Goal: Information Seeking & Learning: Compare options

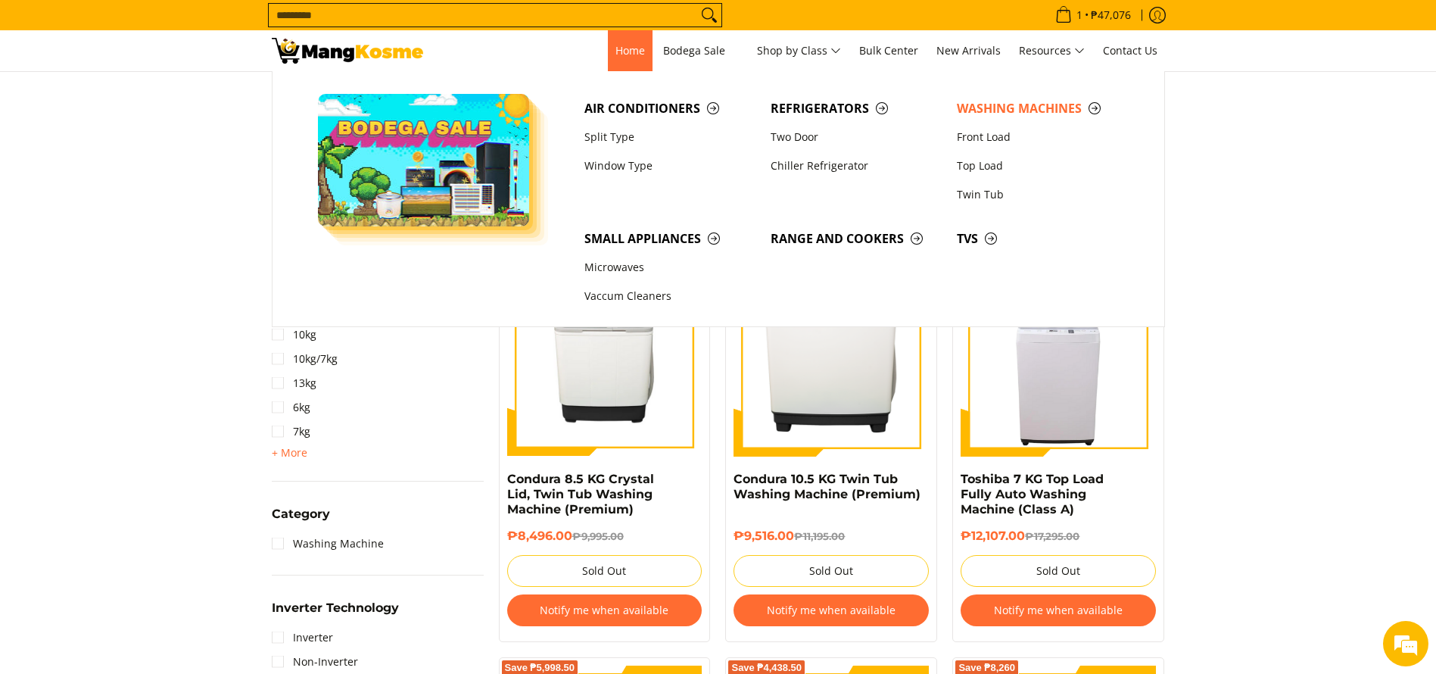
click at [617, 50] on span "Home" at bounding box center [630, 50] width 30 height 14
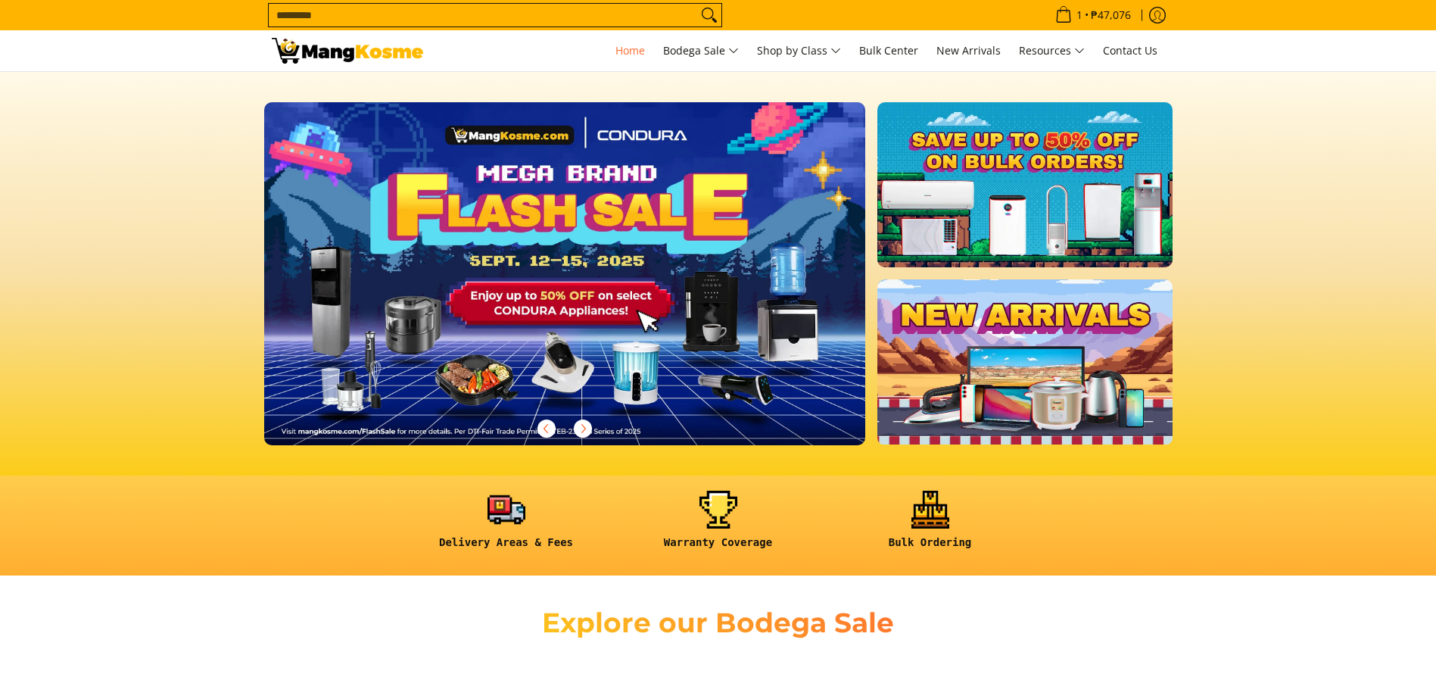
click at [603, 319] on img at bounding box center [565, 273] width 614 height 350
click at [600, 322] on img at bounding box center [565, 273] width 614 height 350
click at [580, 160] on img at bounding box center [565, 273] width 614 height 350
click at [528, 154] on img at bounding box center [565, 273] width 614 height 350
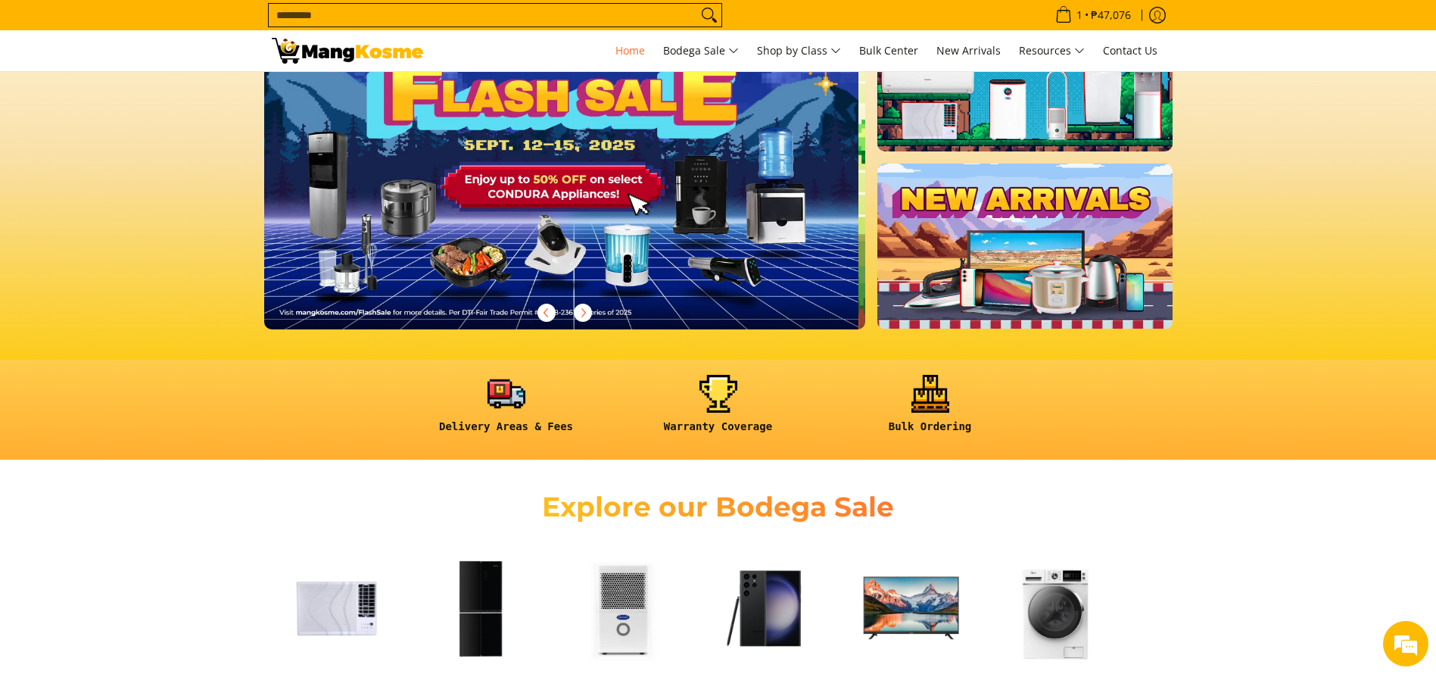
scroll to position [114, 0]
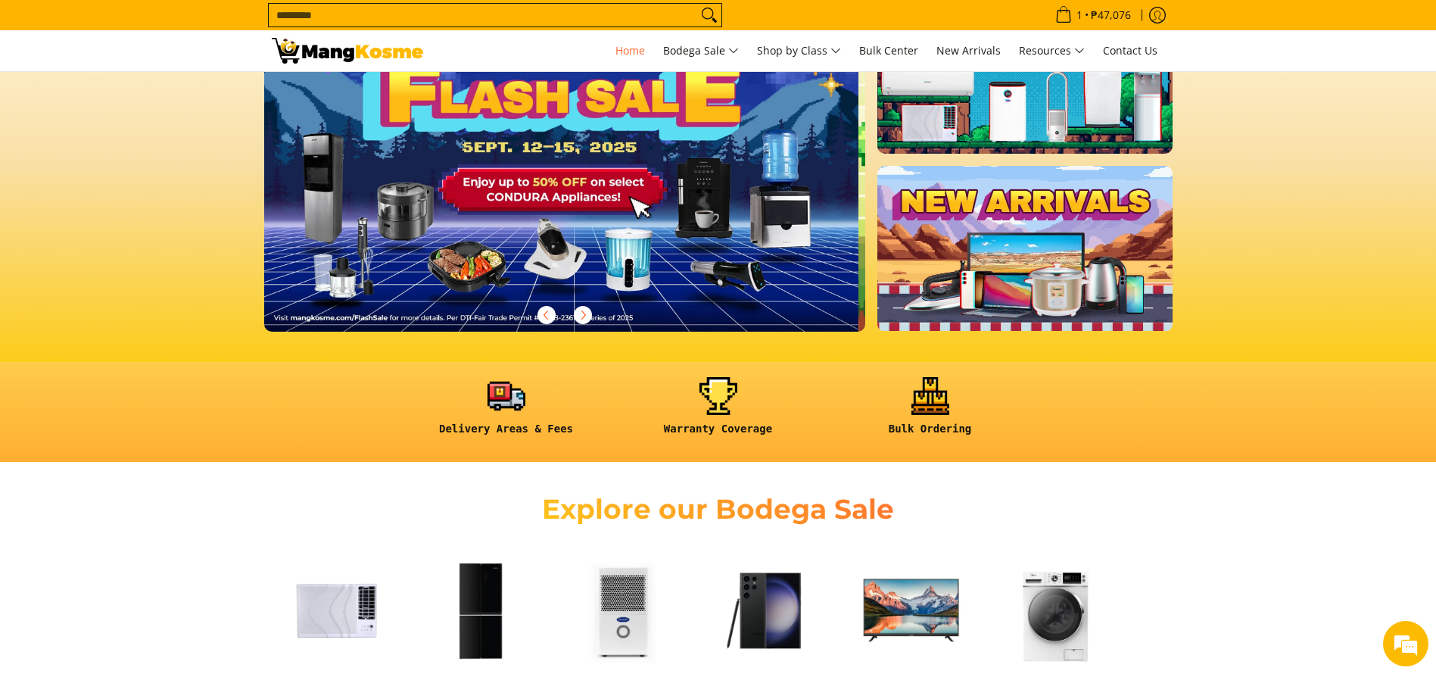
click at [693, 285] on img at bounding box center [558, 160] width 614 height 350
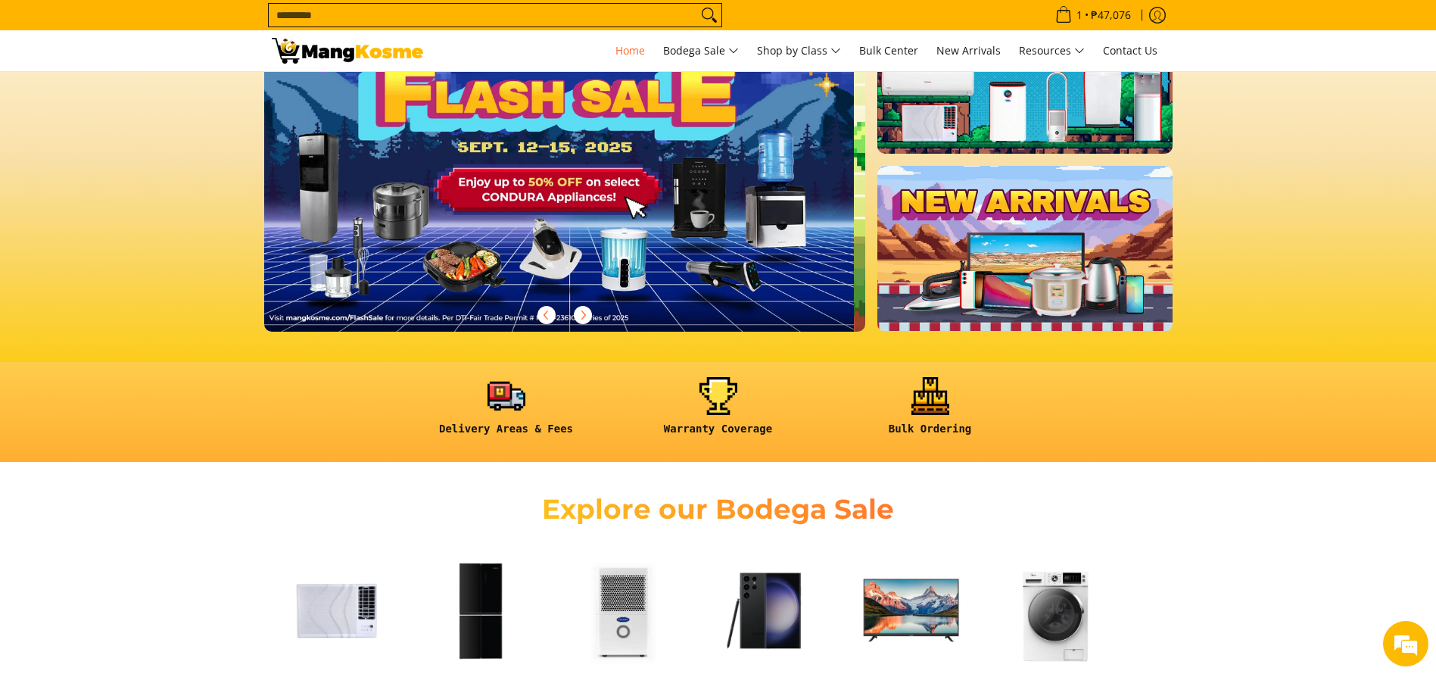
scroll to position [0, 0]
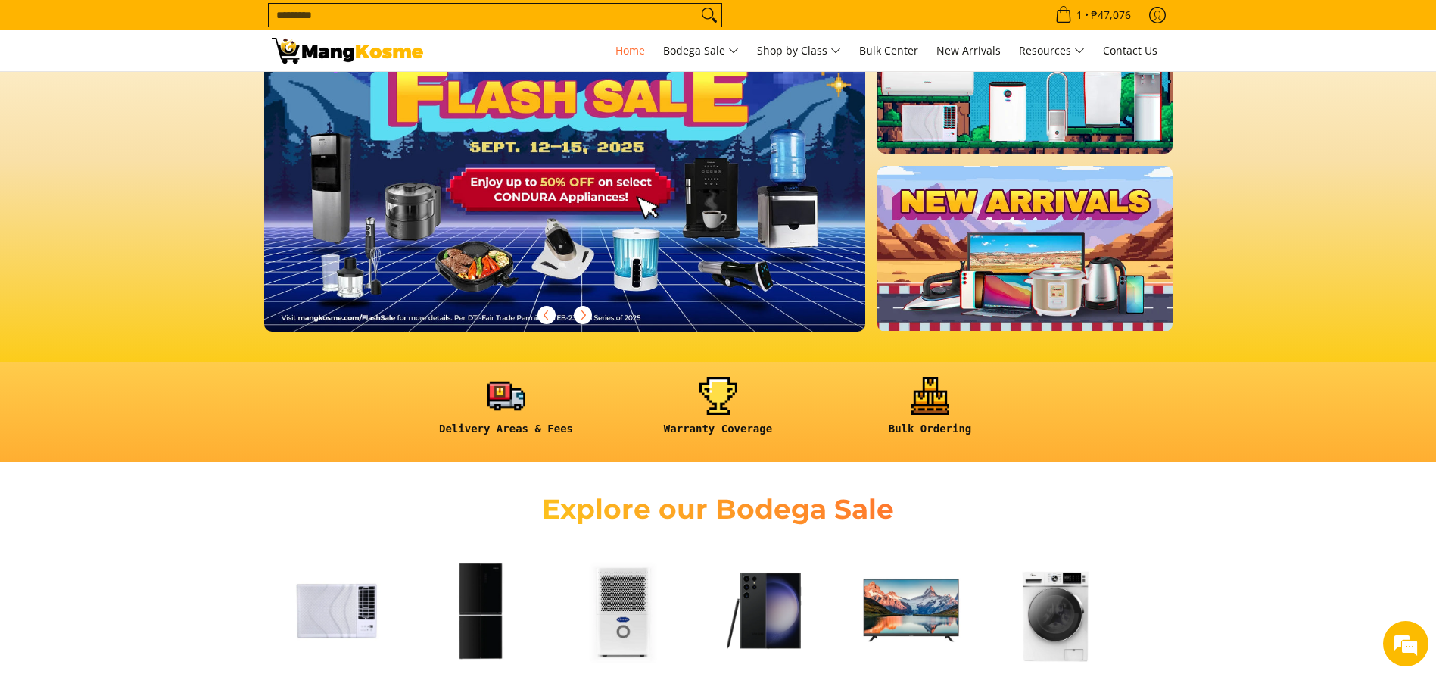
click at [695, 294] on img at bounding box center [565, 160] width 614 height 350
click at [694, 278] on img at bounding box center [565, 160] width 614 height 350
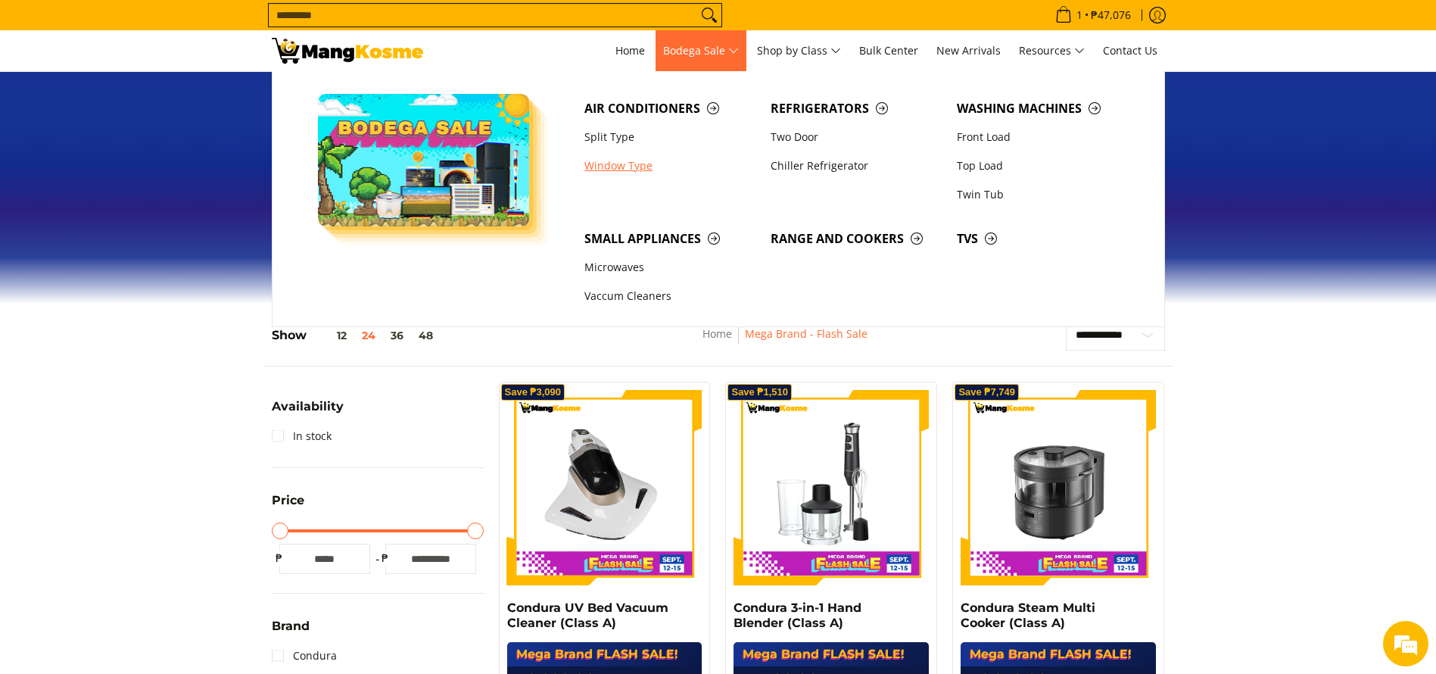
click at [606, 167] on link "Window Type" at bounding box center [670, 165] width 186 height 29
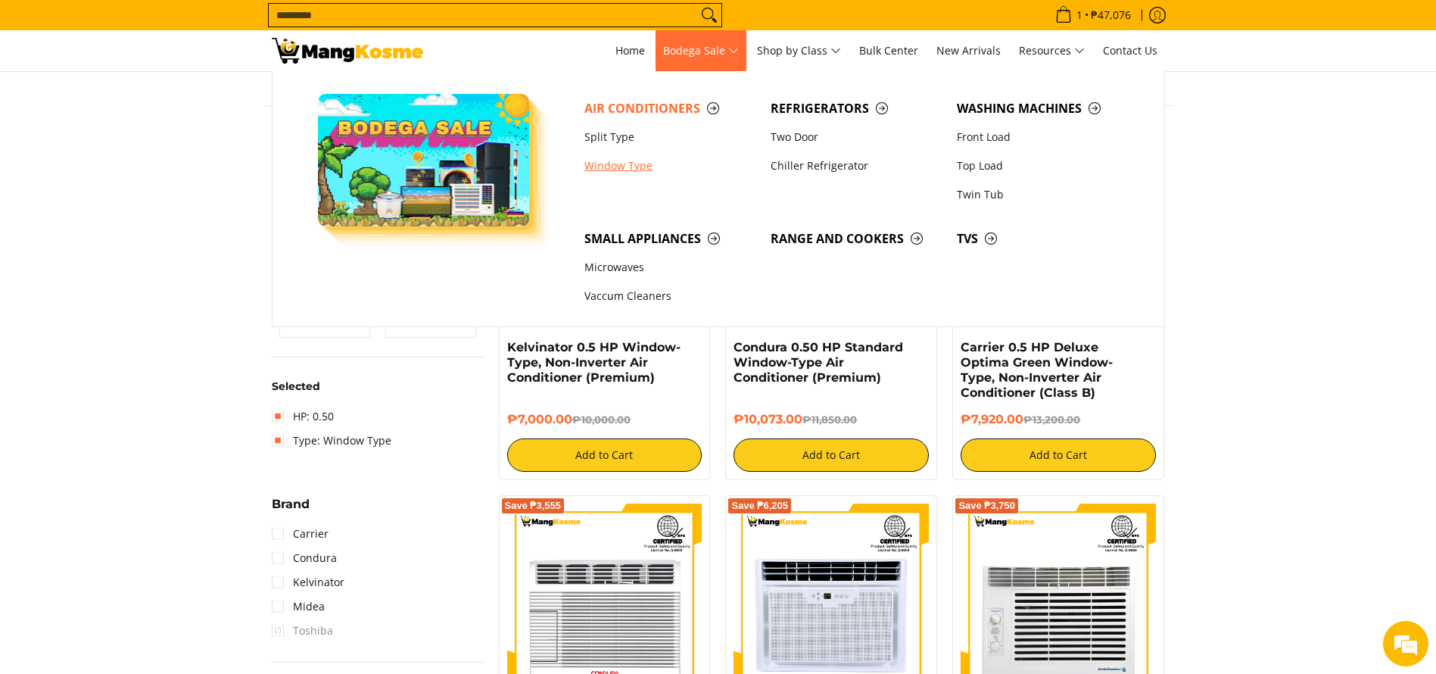
click at [637, 159] on link "Window Type" at bounding box center [670, 165] width 186 height 29
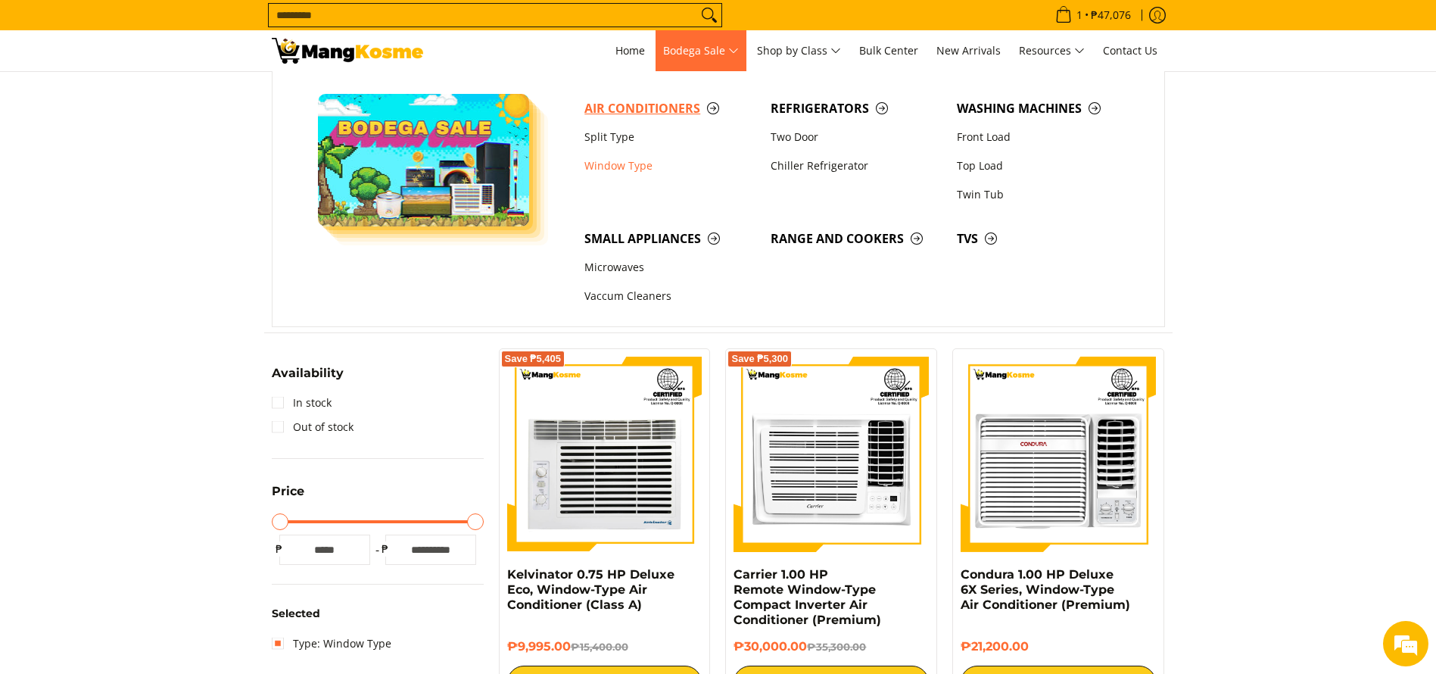
click at [678, 107] on span "Air Conditioners" at bounding box center [669, 108] width 171 height 19
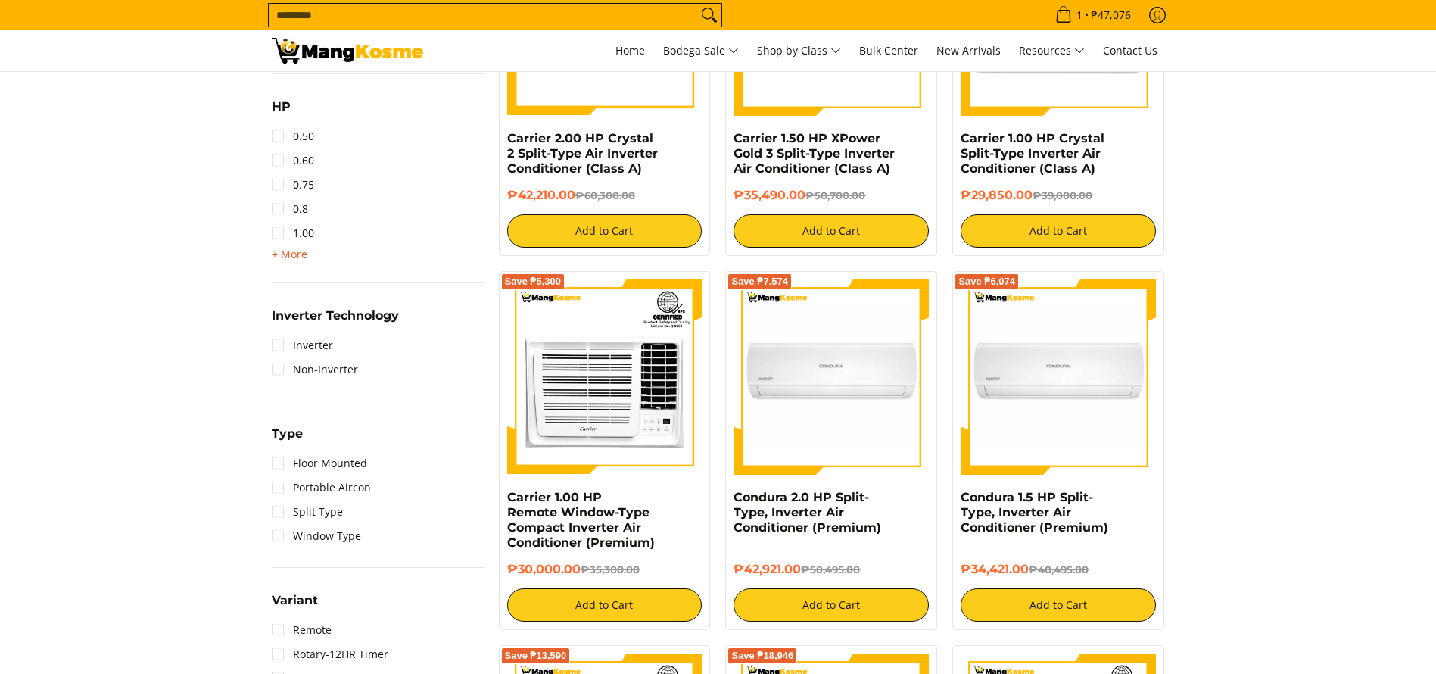
click at [292, 251] on span "+ More" at bounding box center [290, 254] width 36 height 12
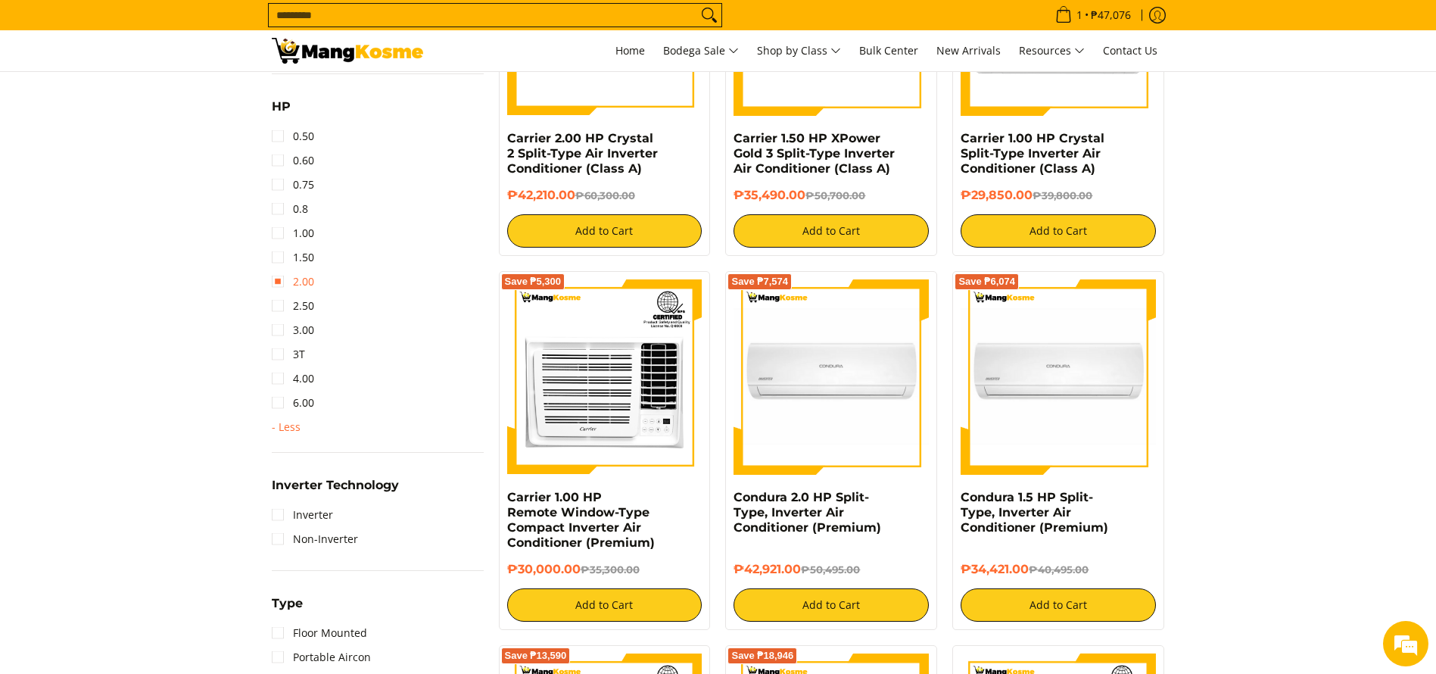
click at [309, 284] on link "2.00" at bounding box center [293, 281] width 42 height 24
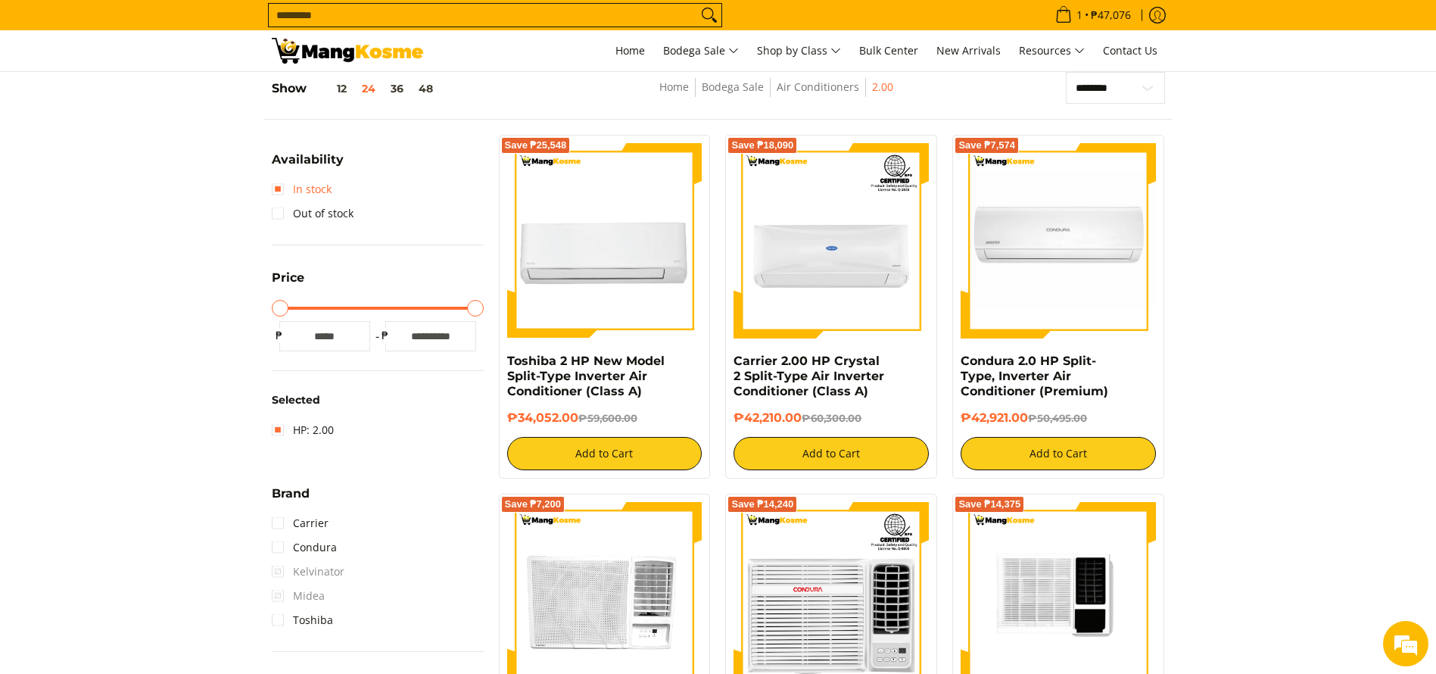
click at [273, 189] on link "In stock" at bounding box center [302, 189] width 60 height 24
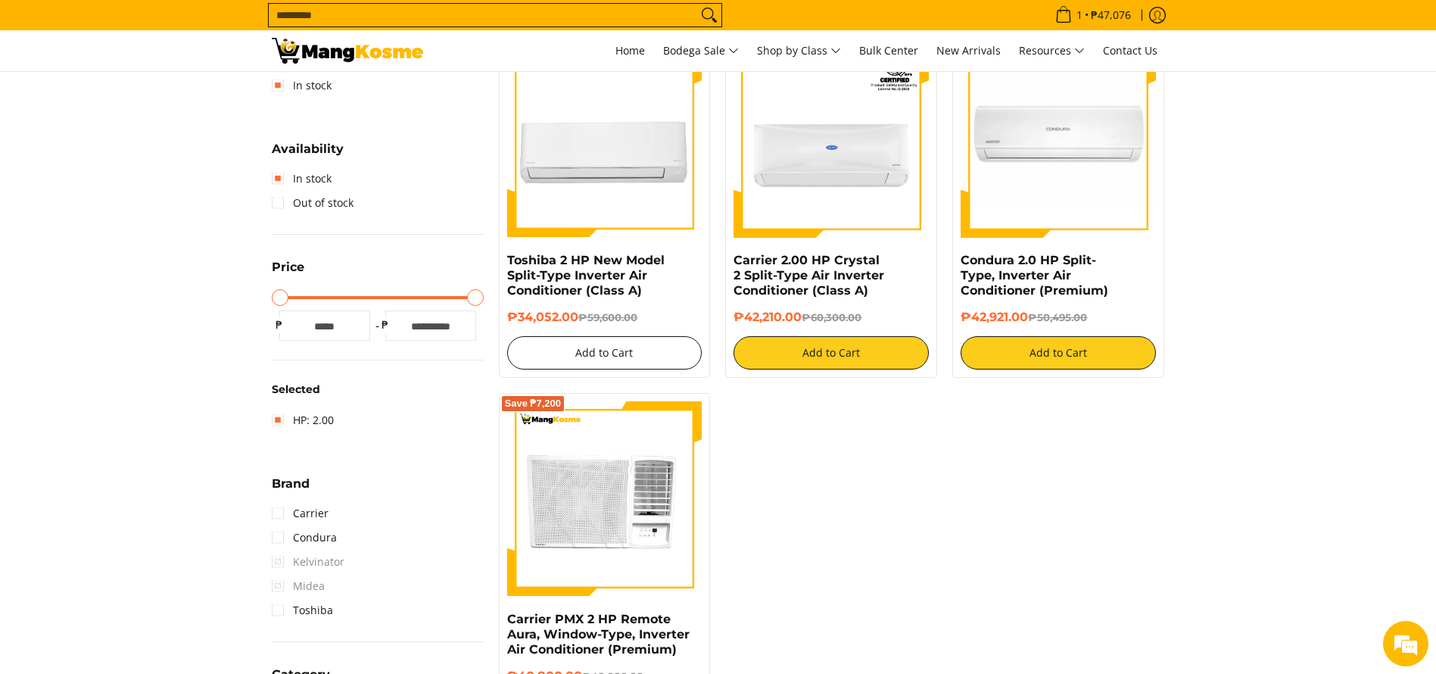
scroll to position [441, 0]
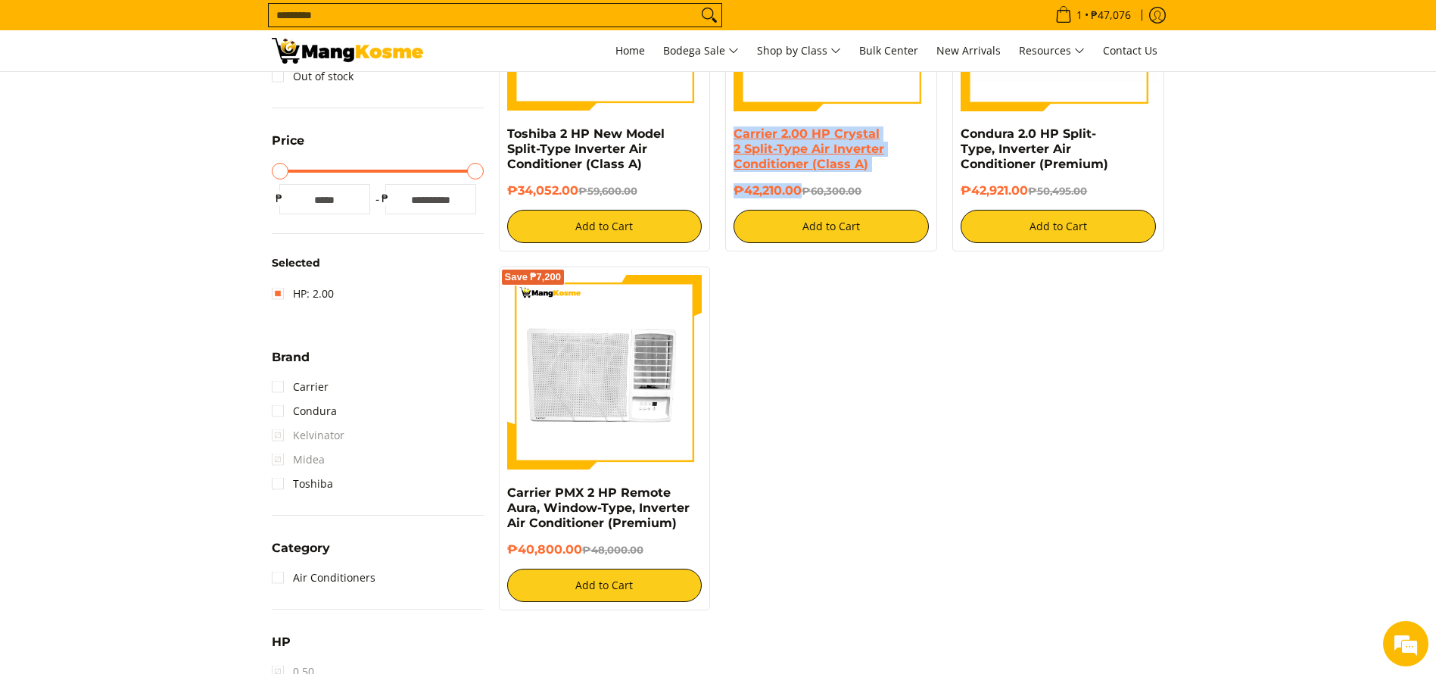
copy div "Carrier 2.00 HP Crystal 2 Split-Type Air Inverter Conditioner (Class A) ₱42,210…"
drag, startPoint x: 800, startPoint y: 185, endPoint x: 718, endPoint y: 260, distance: 111.5
click at [735, 131] on div "Carrier 2.00 HP Crystal 2 Split-Type Air Inverter Conditioner (Class A) ₱42,210…" at bounding box center [831, 184] width 195 height 117
copy div "Carrier PMX 2 HP Remote Aura, Window-Type, Inverter Air Conditioner (Premium) ₱…"
drag, startPoint x: 585, startPoint y: 547, endPoint x: 497, endPoint y: 494, distance: 103.6
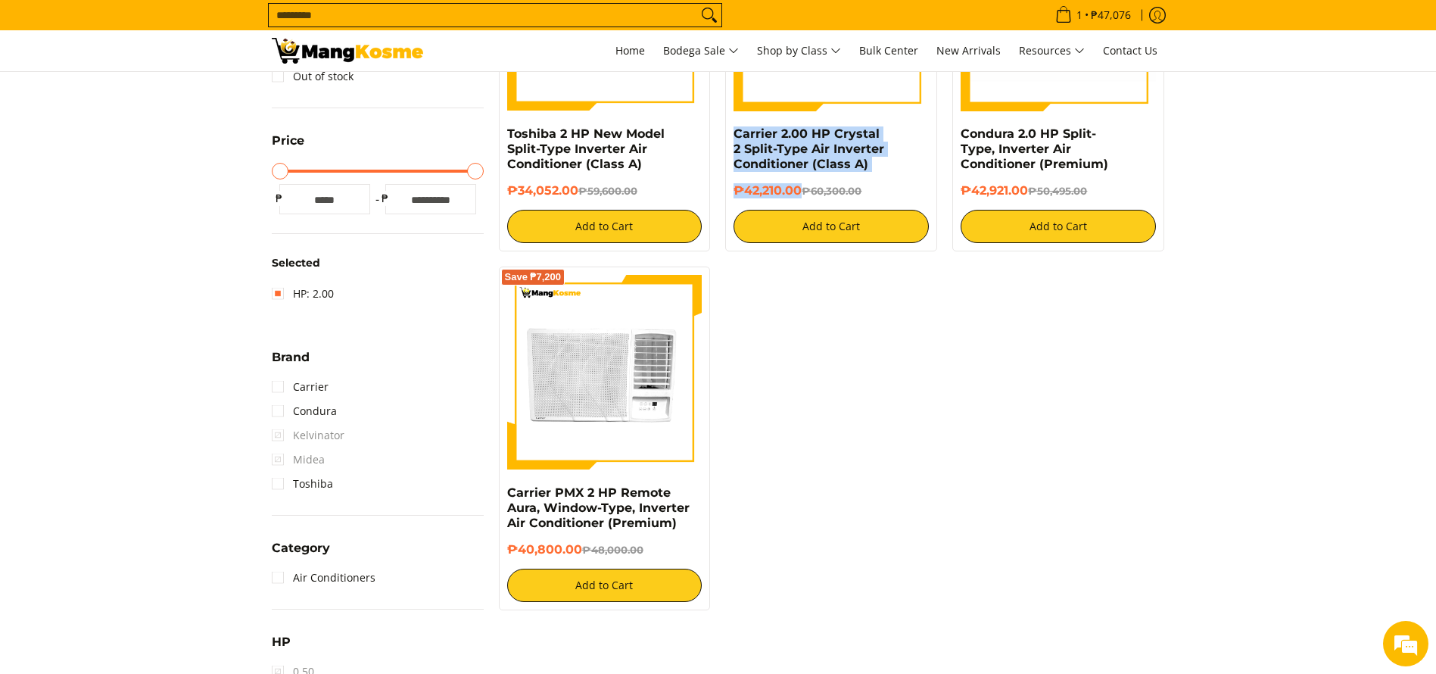
click at [497, 494] on div "Save ₱7,200 Carrier PMX 2 HP Remote Aura, Window-Type, Inverter Air Conditioner…" at bounding box center [604, 438] width 227 height 344
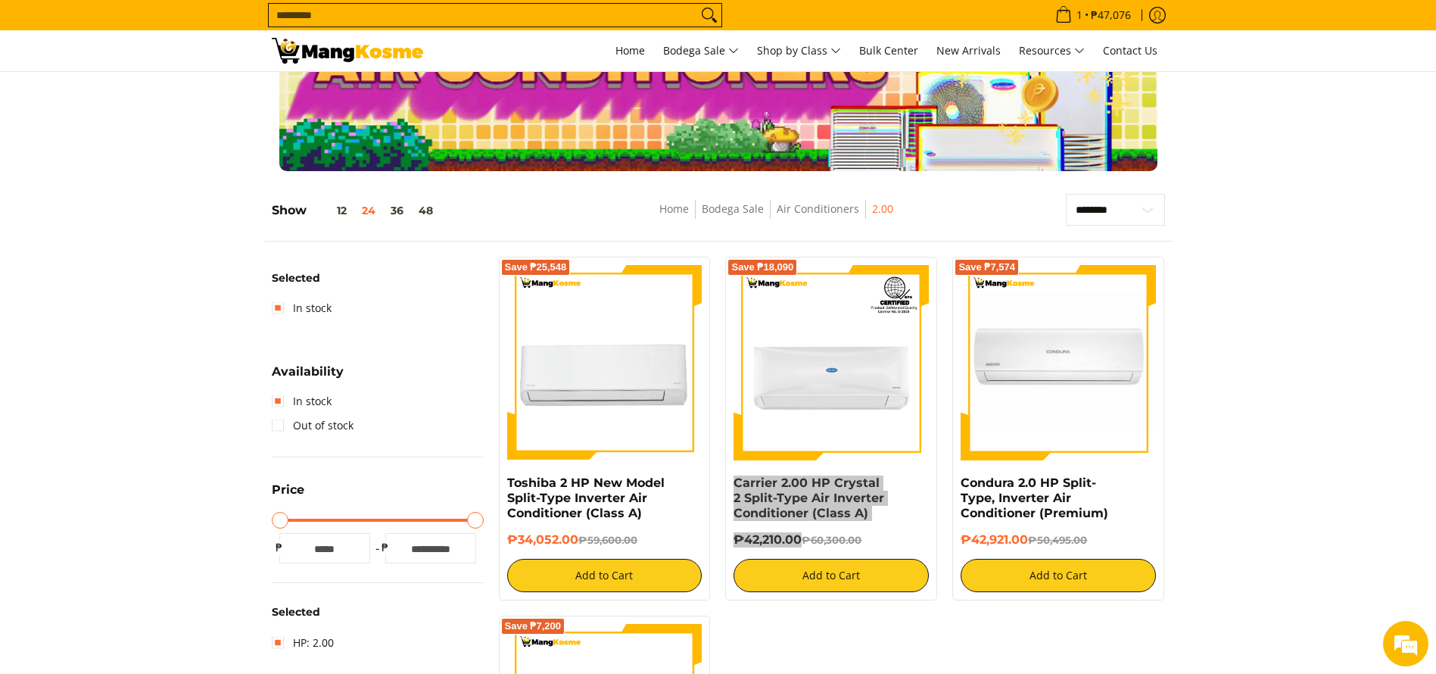
scroll to position [114, 0]
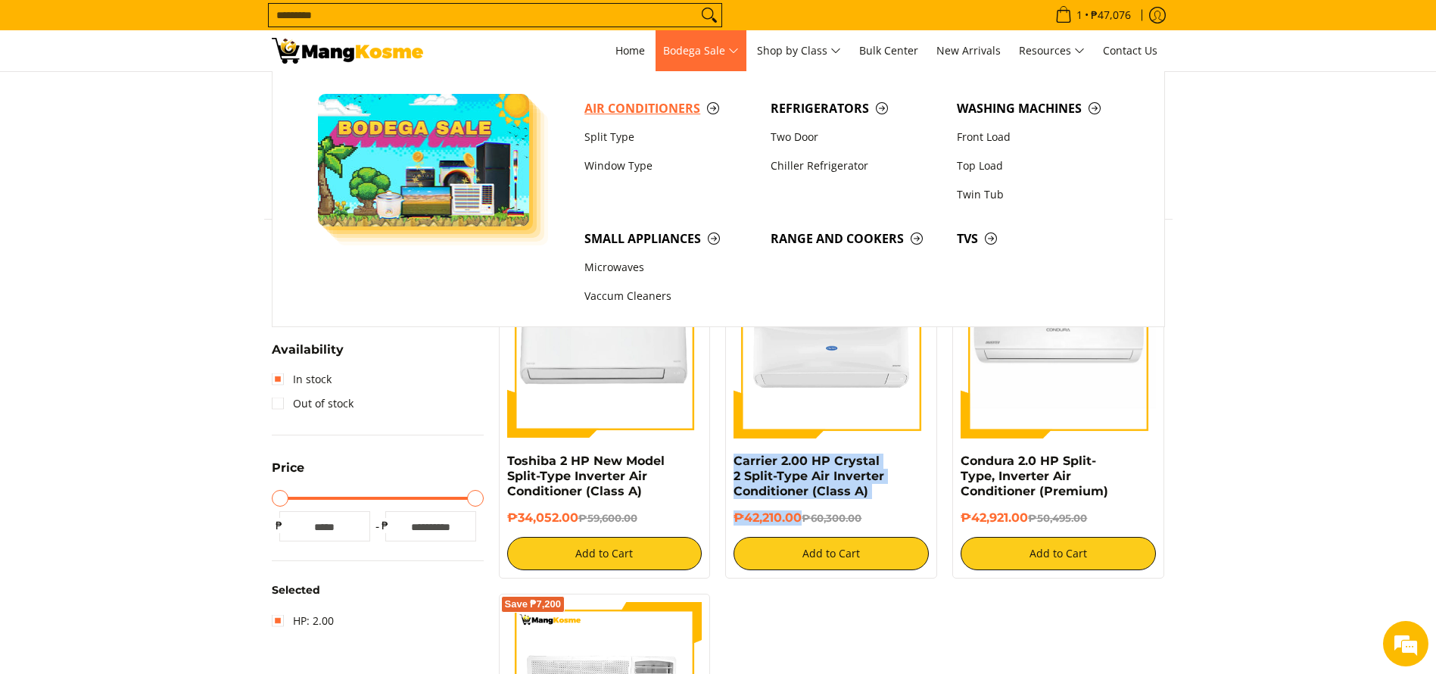
click at [626, 101] on span "Air Conditioners" at bounding box center [669, 108] width 171 height 19
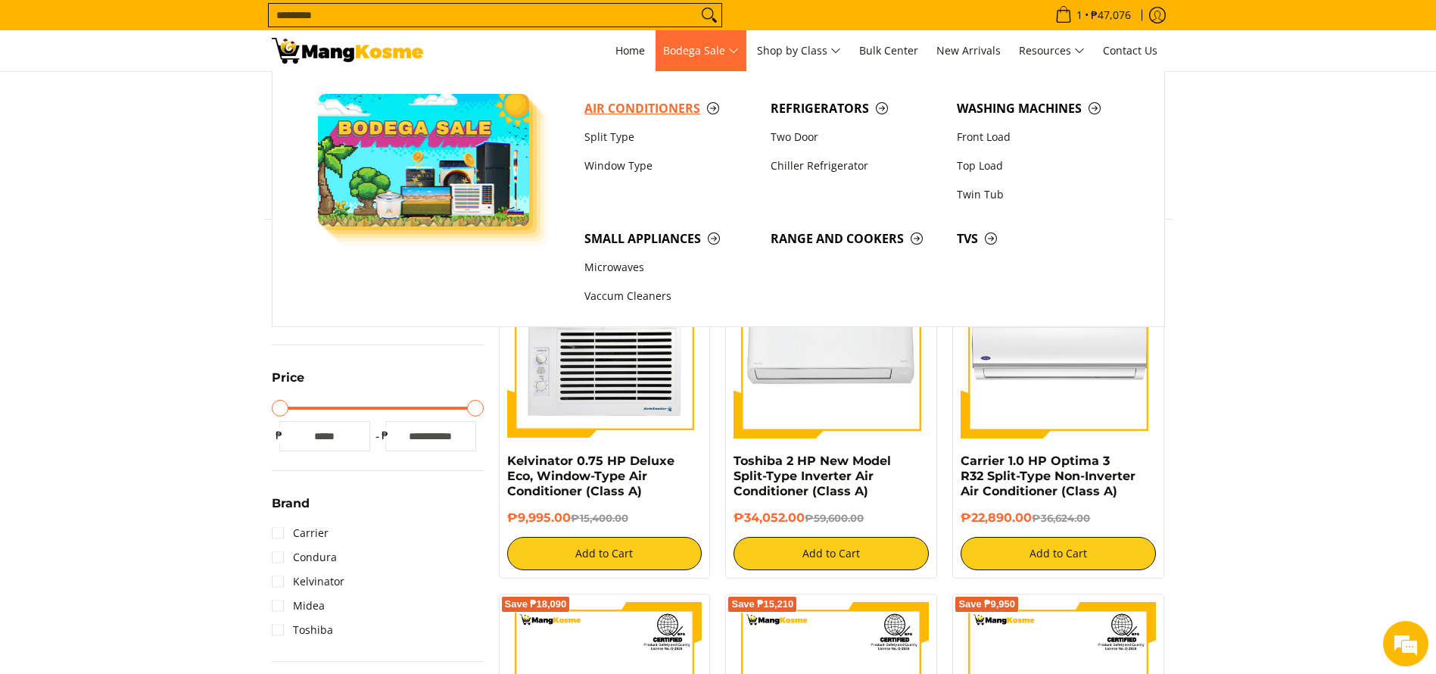
click at [674, 96] on link "Air Conditioners" at bounding box center [670, 108] width 186 height 29
